Goal: Task Accomplishment & Management: Manage account settings

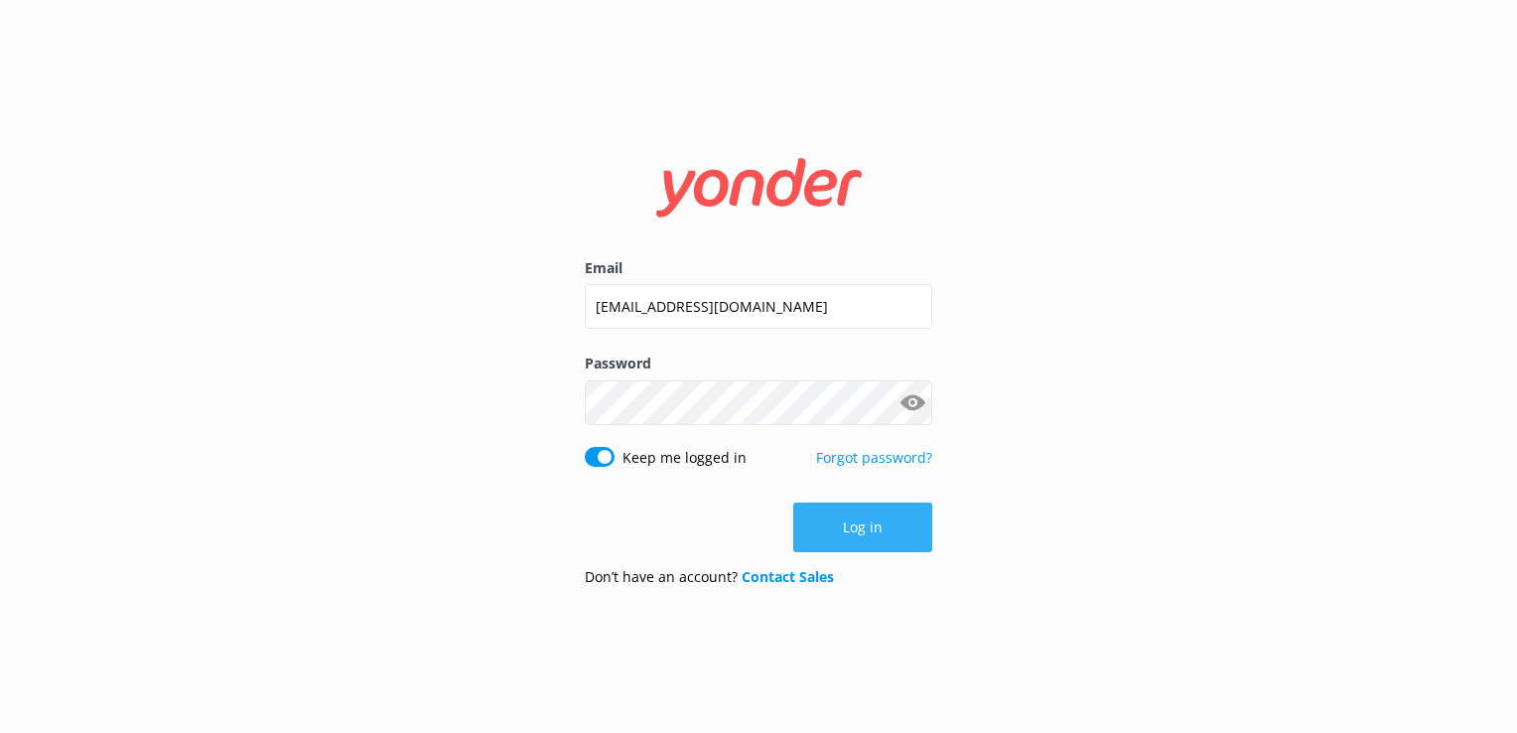
click at [906, 506] on button "Log in" at bounding box center [862, 527] width 139 height 50
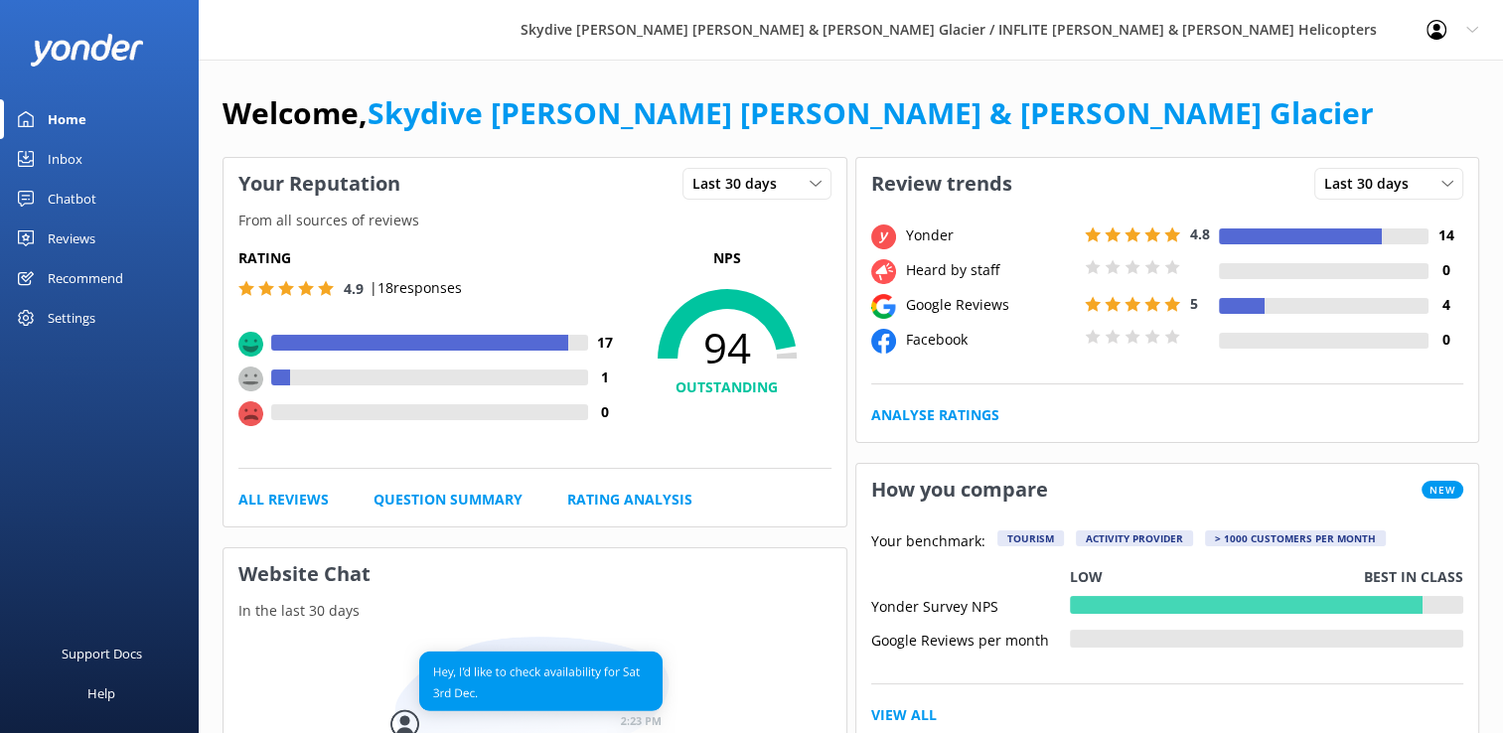
click at [71, 157] on div "Inbox" at bounding box center [65, 159] width 35 height 40
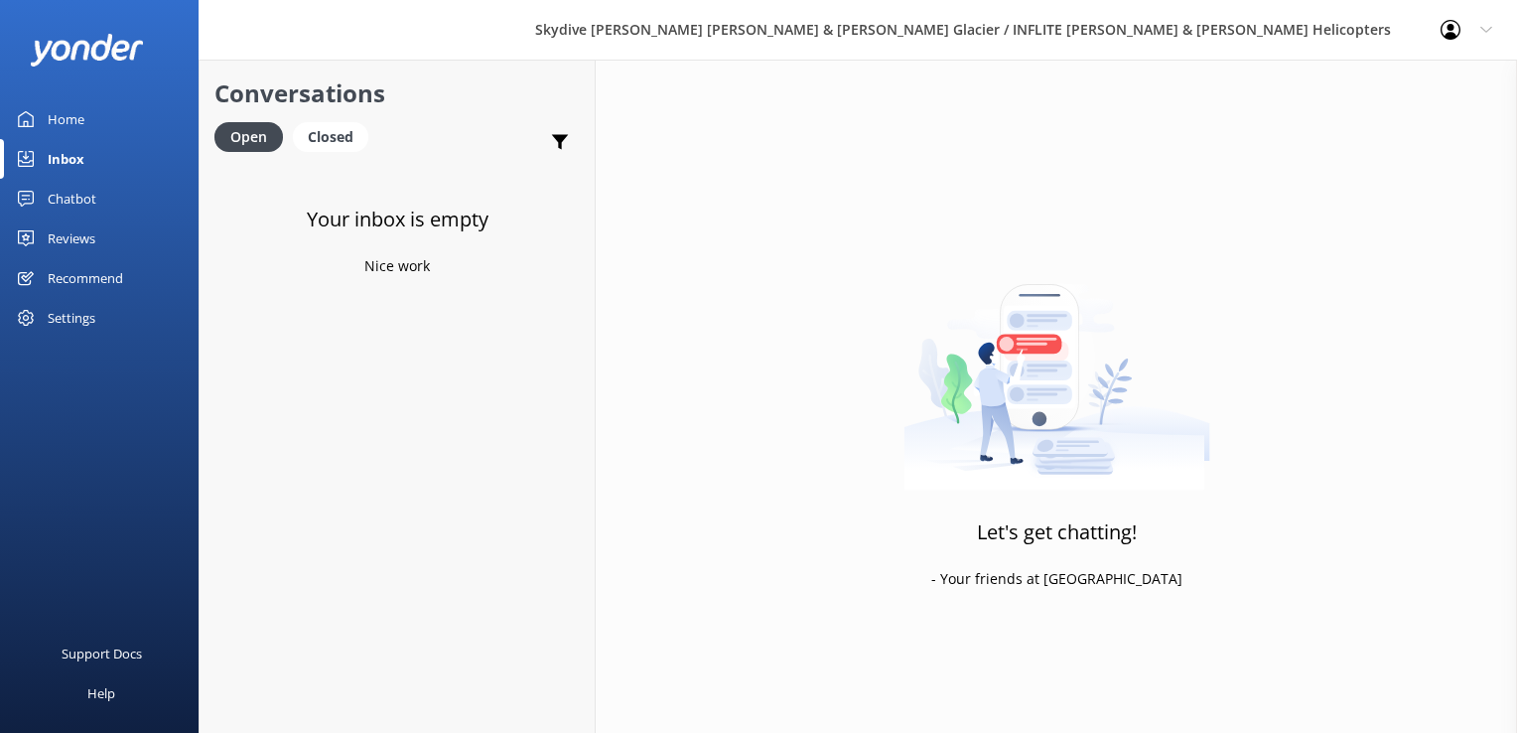
click at [81, 238] on div "Reviews" at bounding box center [72, 238] width 48 height 40
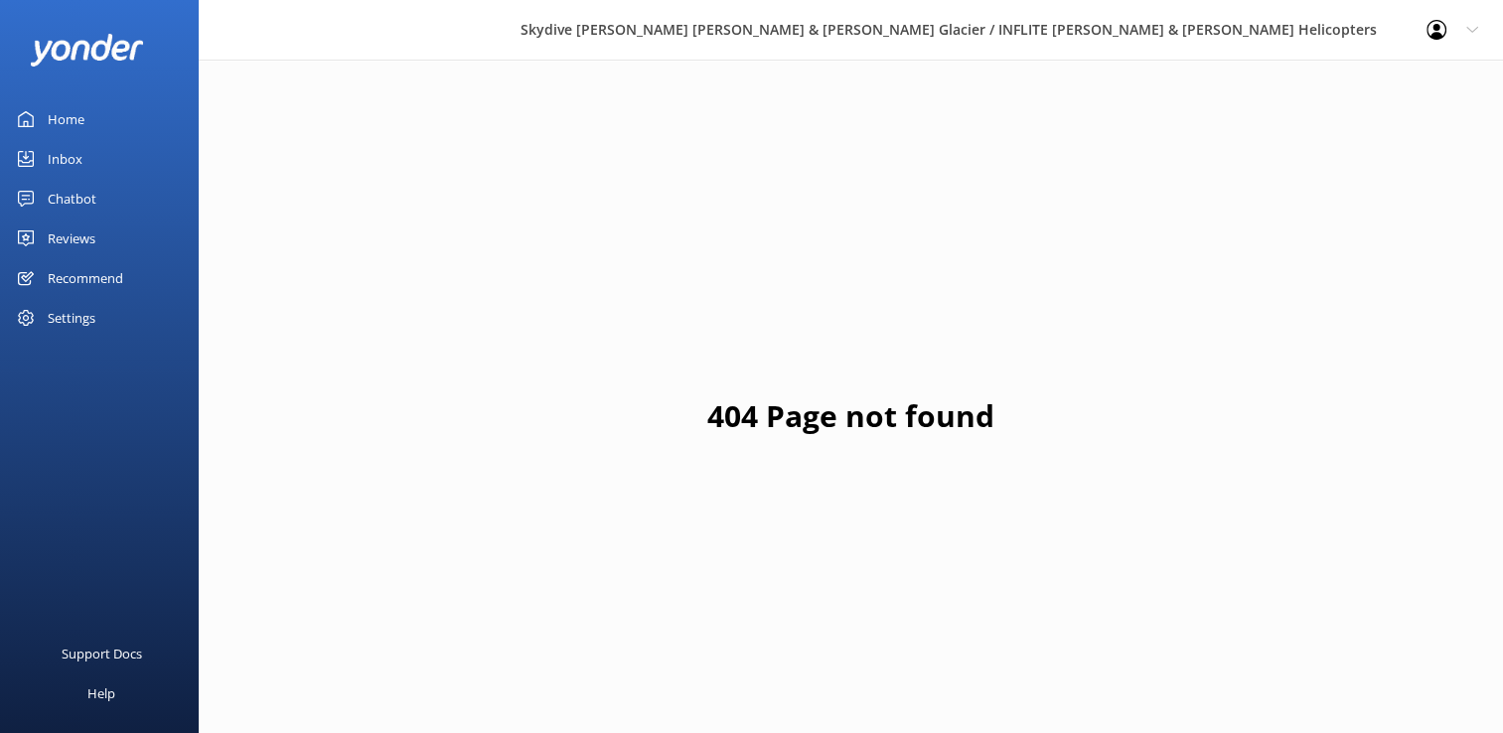
click at [84, 244] on div "Reviews" at bounding box center [72, 238] width 48 height 40
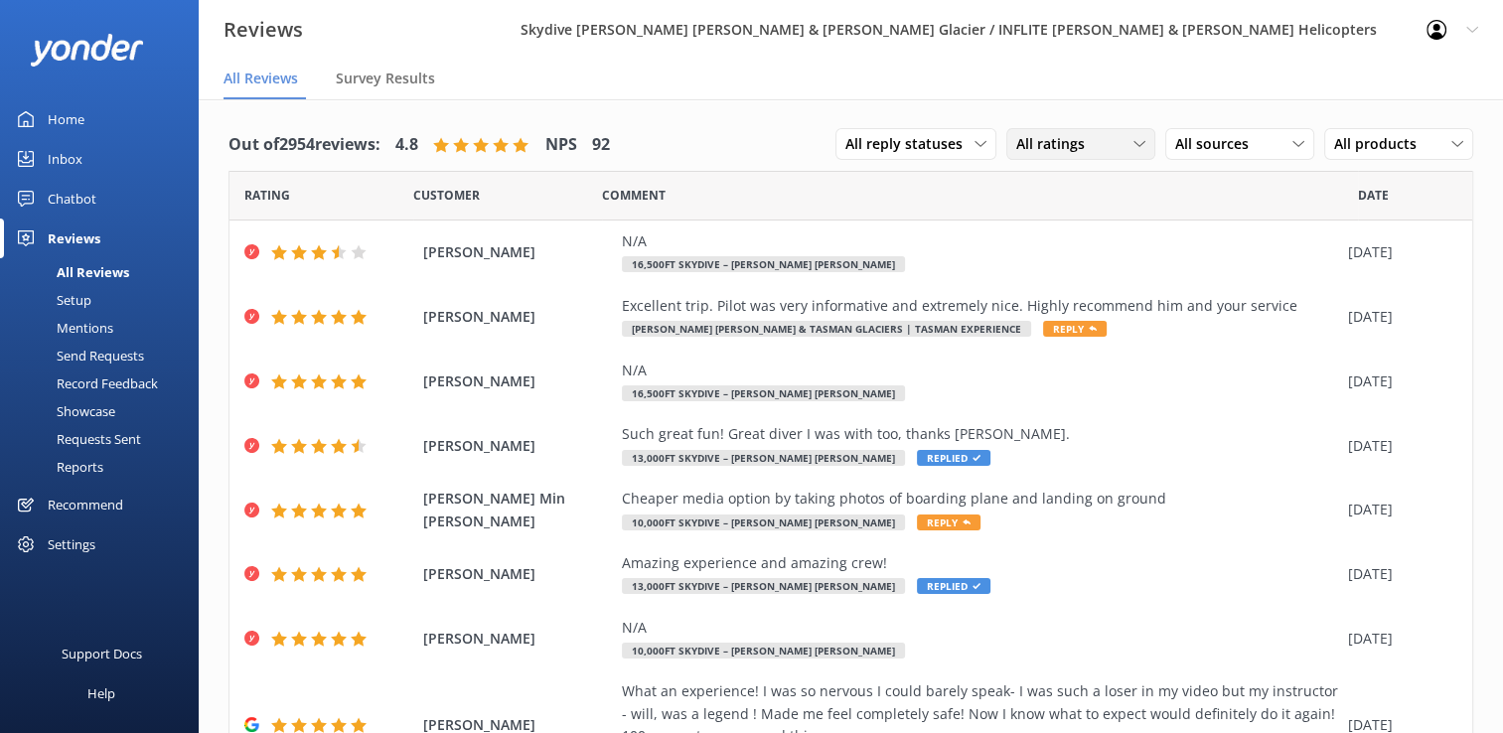
click at [1059, 140] on span "All ratings" at bounding box center [1056, 144] width 80 height 22
click at [1084, 260] on div "Passives" at bounding box center [1073, 265] width 77 height 20
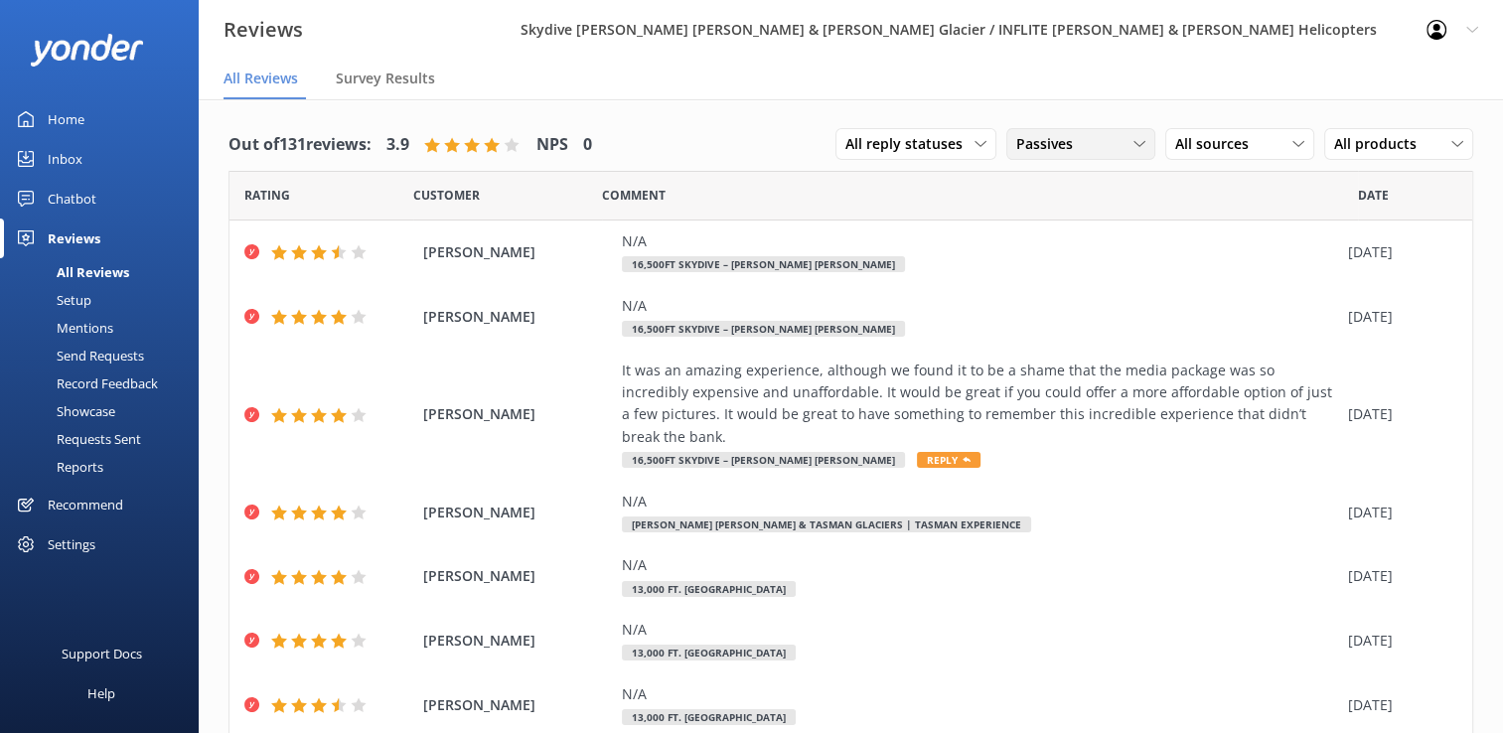
click at [1062, 141] on span "Passives" at bounding box center [1050, 144] width 69 height 22
click at [1056, 228] on div "Promoters" at bounding box center [1079, 225] width 89 height 20
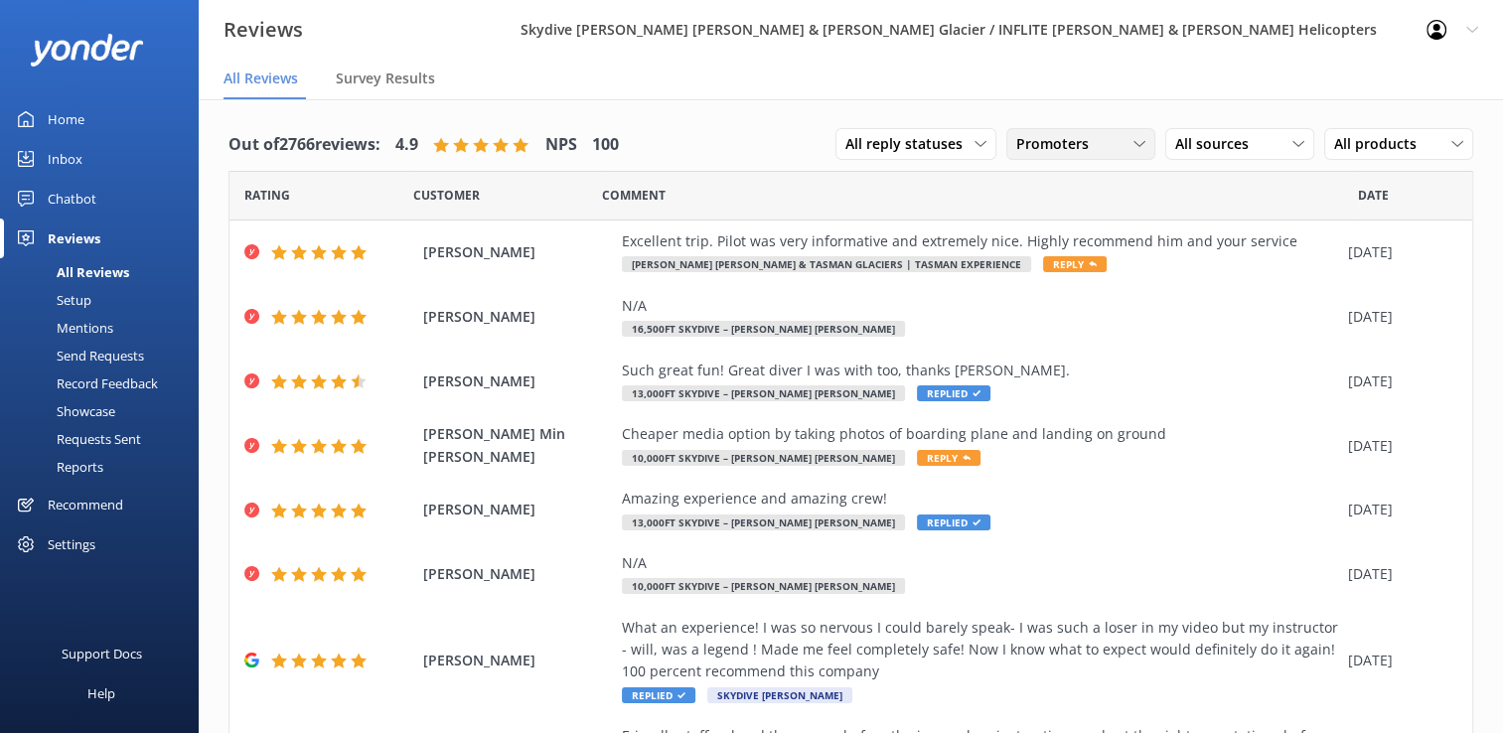
click at [1058, 145] on span "Promoters" at bounding box center [1058, 144] width 84 height 22
click at [1073, 181] on link "All ratings" at bounding box center [1095, 185] width 177 height 40
